Goal: Transaction & Acquisition: Obtain resource

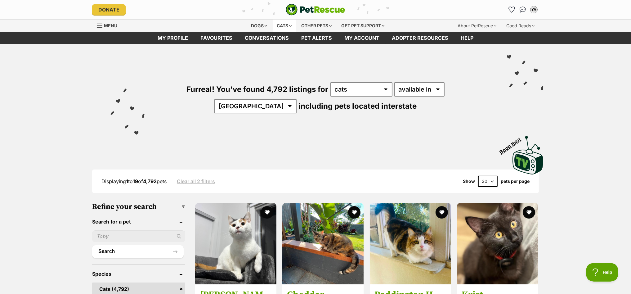
click at [282, 26] on div "Cats" at bounding box center [285, 26] width 24 height 12
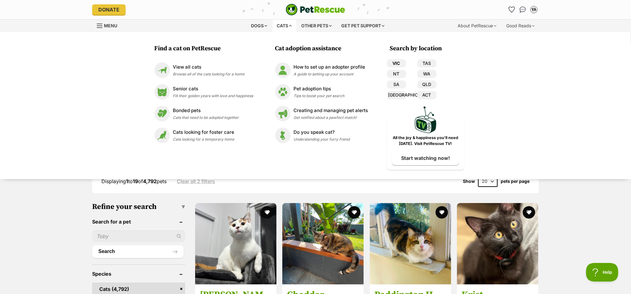
click at [397, 63] on link "VIC" at bounding box center [396, 63] width 19 height 8
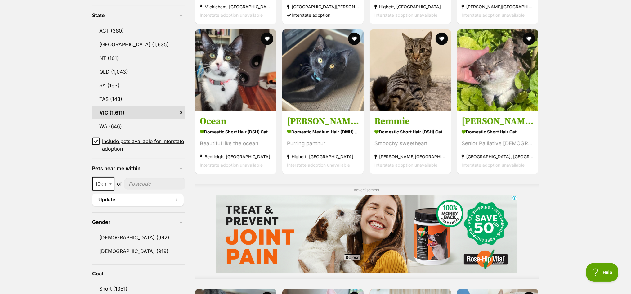
scroll to position [427, 0]
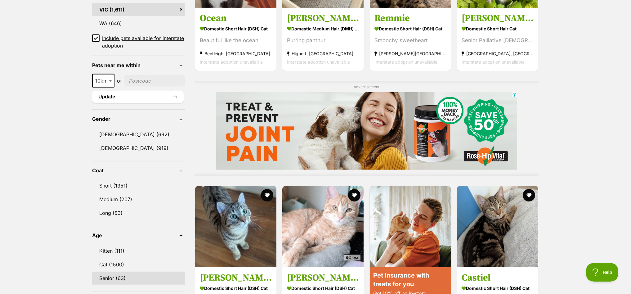
click at [124, 272] on link "Senior (63)" at bounding box center [138, 278] width 93 height 13
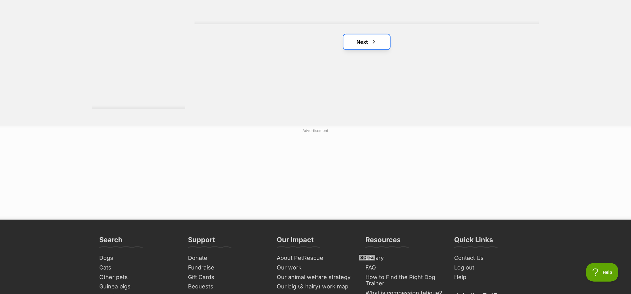
click at [361, 40] on link "Next" at bounding box center [367, 41] width 47 height 15
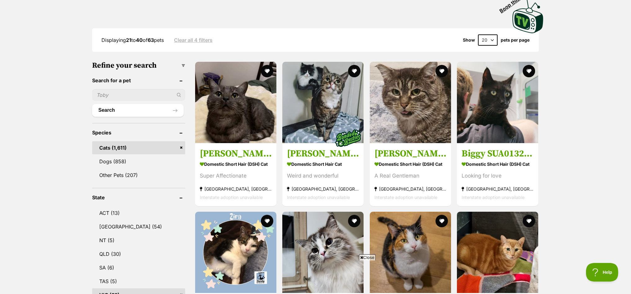
scroll to position [194, 0]
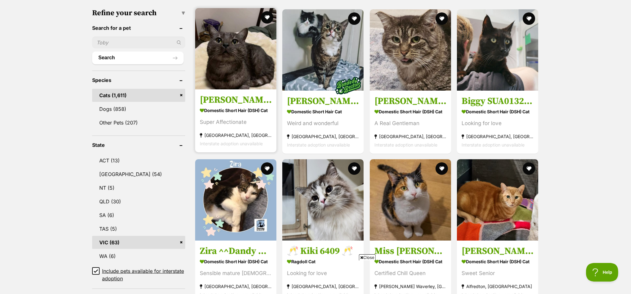
click at [229, 46] on img at bounding box center [235, 48] width 81 height 81
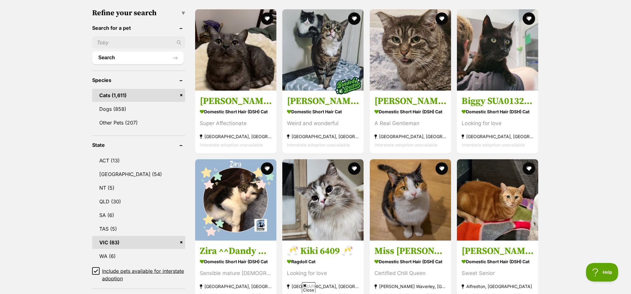
scroll to position [0, 0]
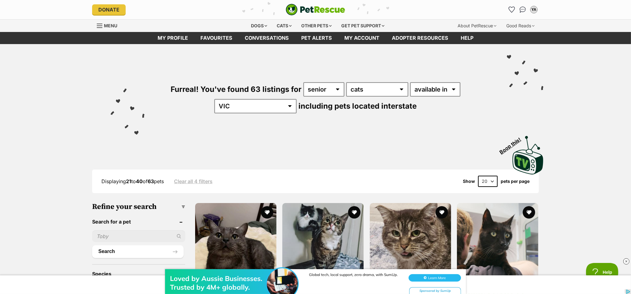
click at [123, 234] on input "text" at bounding box center [138, 236] width 93 height 12
type input "shelly"
click at [92, 245] on button "Search" at bounding box center [138, 251] width 92 height 12
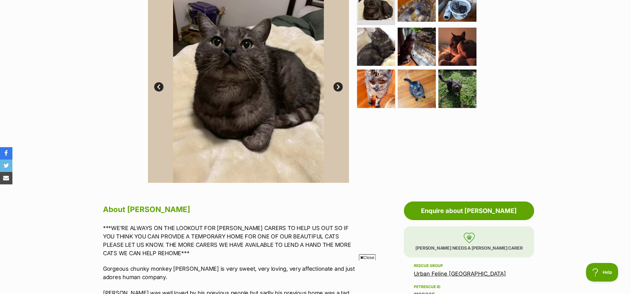
scroll to position [38, 0]
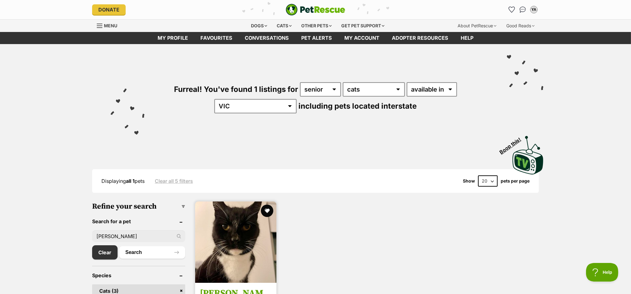
click at [224, 239] on img at bounding box center [235, 241] width 81 height 81
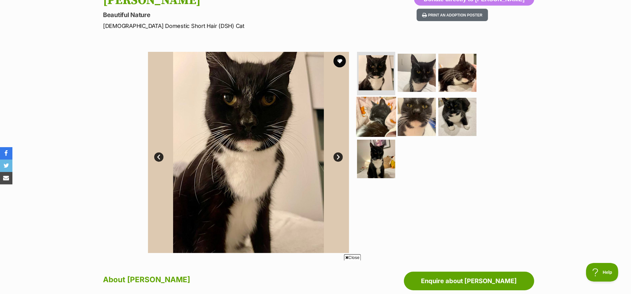
click at [378, 111] on img at bounding box center [376, 117] width 40 height 40
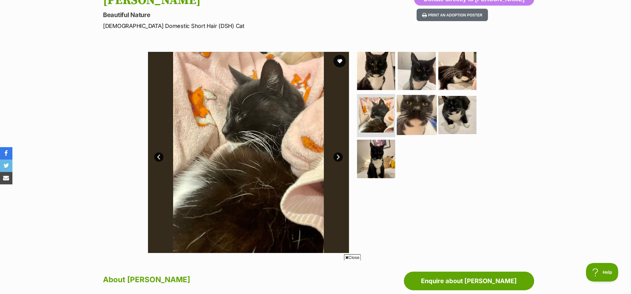
click at [416, 111] on img at bounding box center [417, 115] width 40 height 40
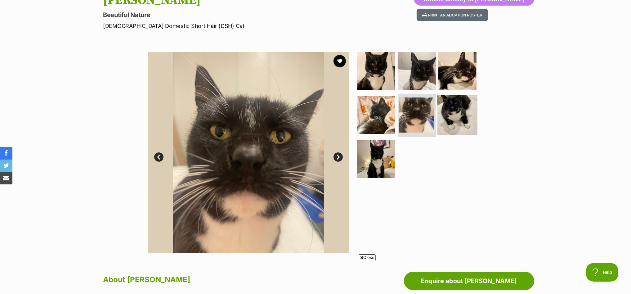
click at [454, 110] on img at bounding box center [458, 115] width 40 height 40
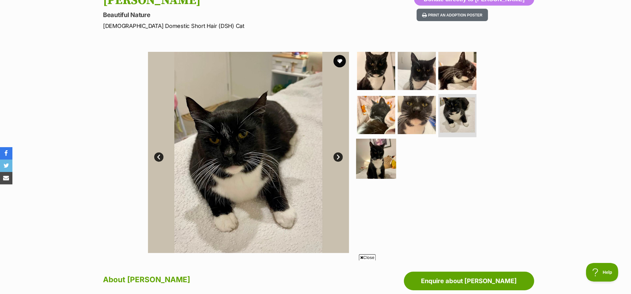
click at [384, 159] on img at bounding box center [376, 159] width 40 height 40
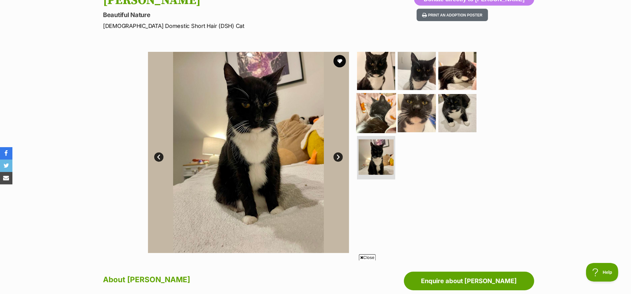
click at [387, 117] on img at bounding box center [376, 113] width 40 height 40
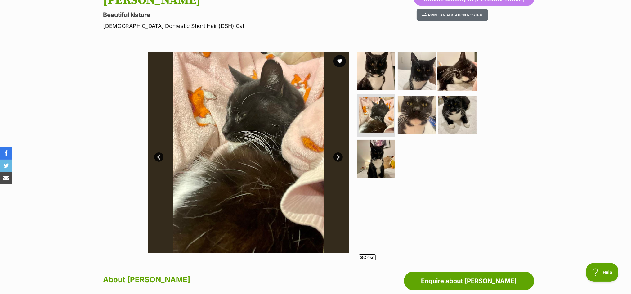
click at [462, 71] on img at bounding box center [458, 71] width 40 height 40
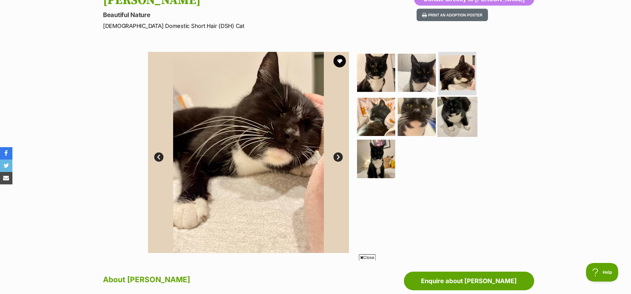
click at [464, 111] on img at bounding box center [458, 117] width 40 height 40
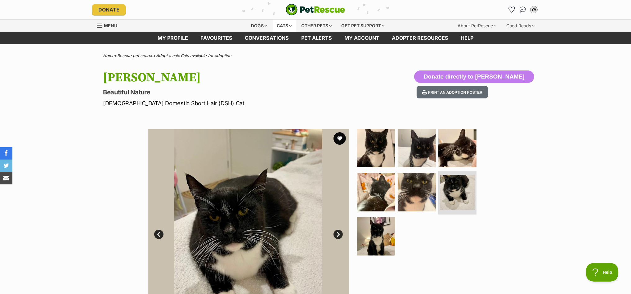
click at [283, 25] on div "Cats" at bounding box center [285, 26] width 24 height 12
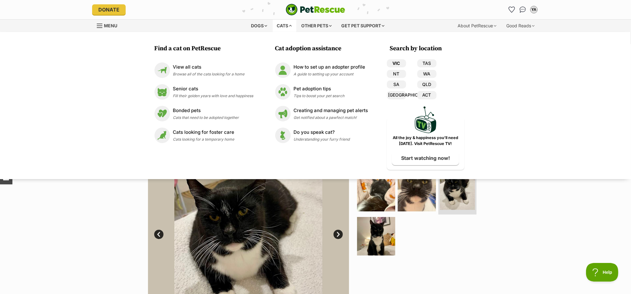
click at [400, 62] on link "VIC" at bounding box center [396, 63] width 19 height 8
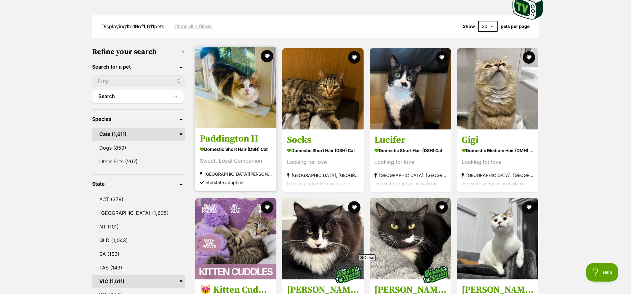
click at [233, 66] on img at bounding box center [235, 87] width 81 height 81
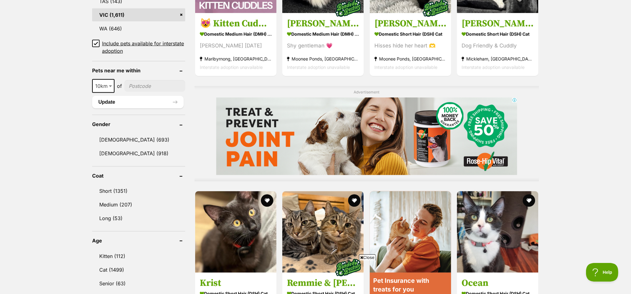
scroll to position [504, 0]
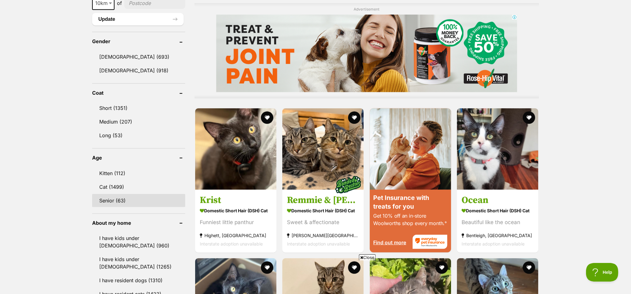
click at [115, 194] on link "Senior (63)" at bounding box center [138, 200] width 93 height 13
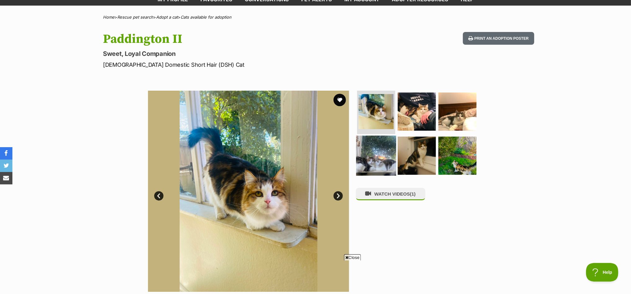
click at [377, 147] on img at bounding box center [376, 155] width 40 height 40
